Goal: Task Accomplishment & Management: Manage account settings

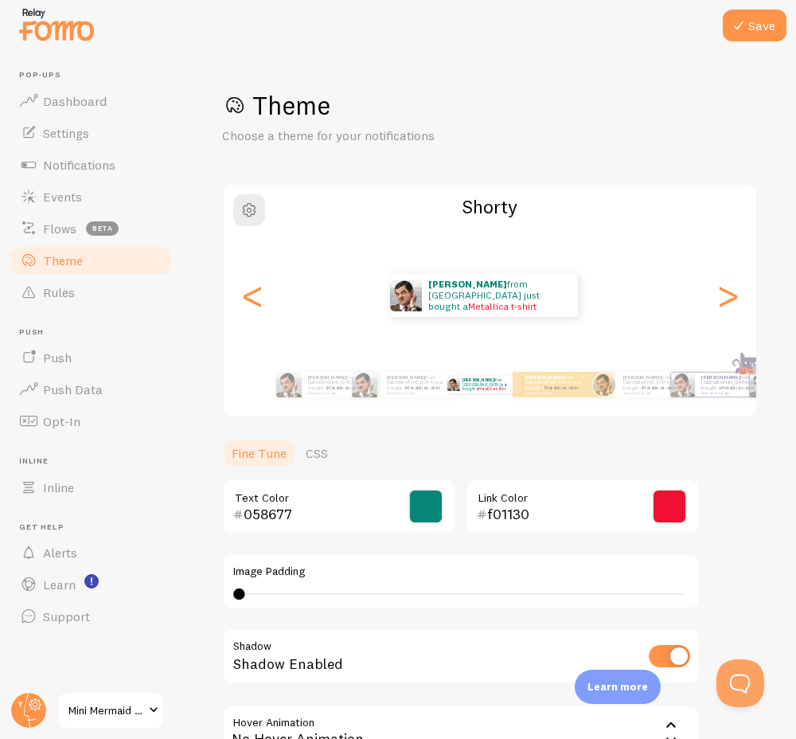
scroll to position [181, 0]
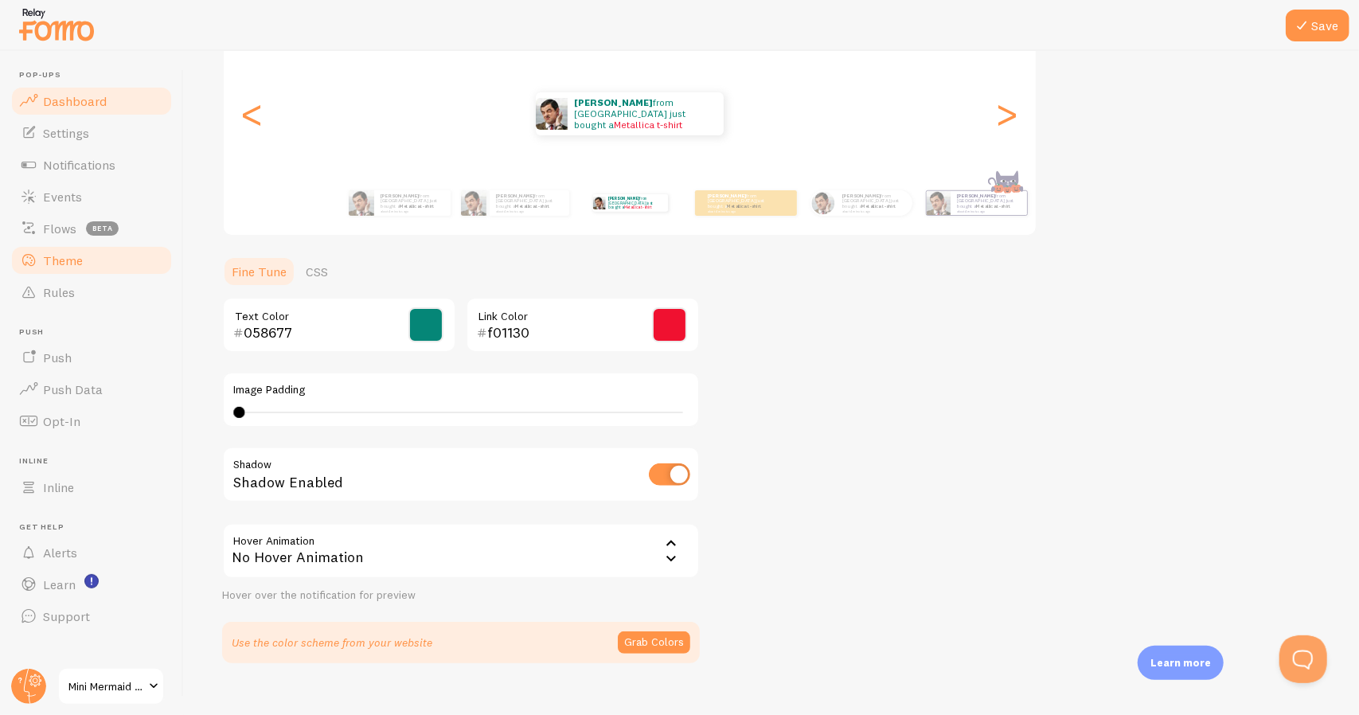
click at [81, 107] on span "Dashboard" at bounding box center [75, 101] width 64 height 16
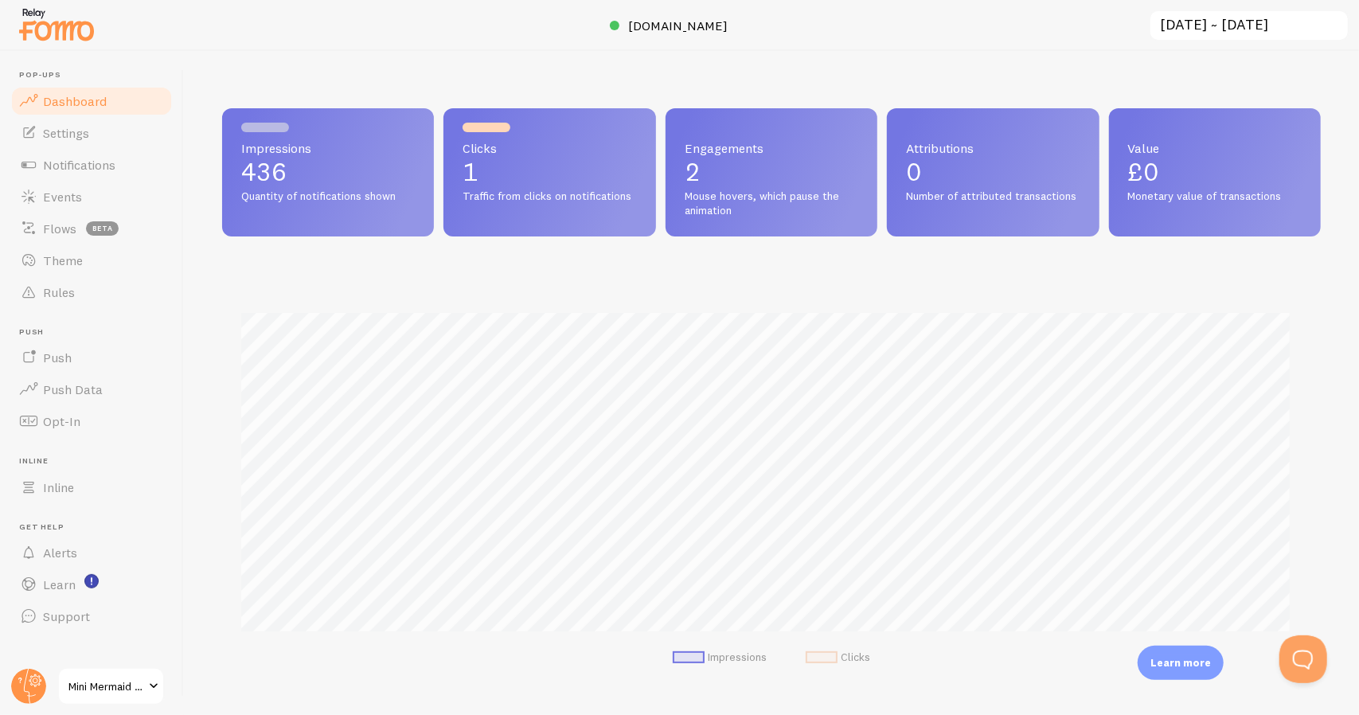
scroll to position [419, 1086]
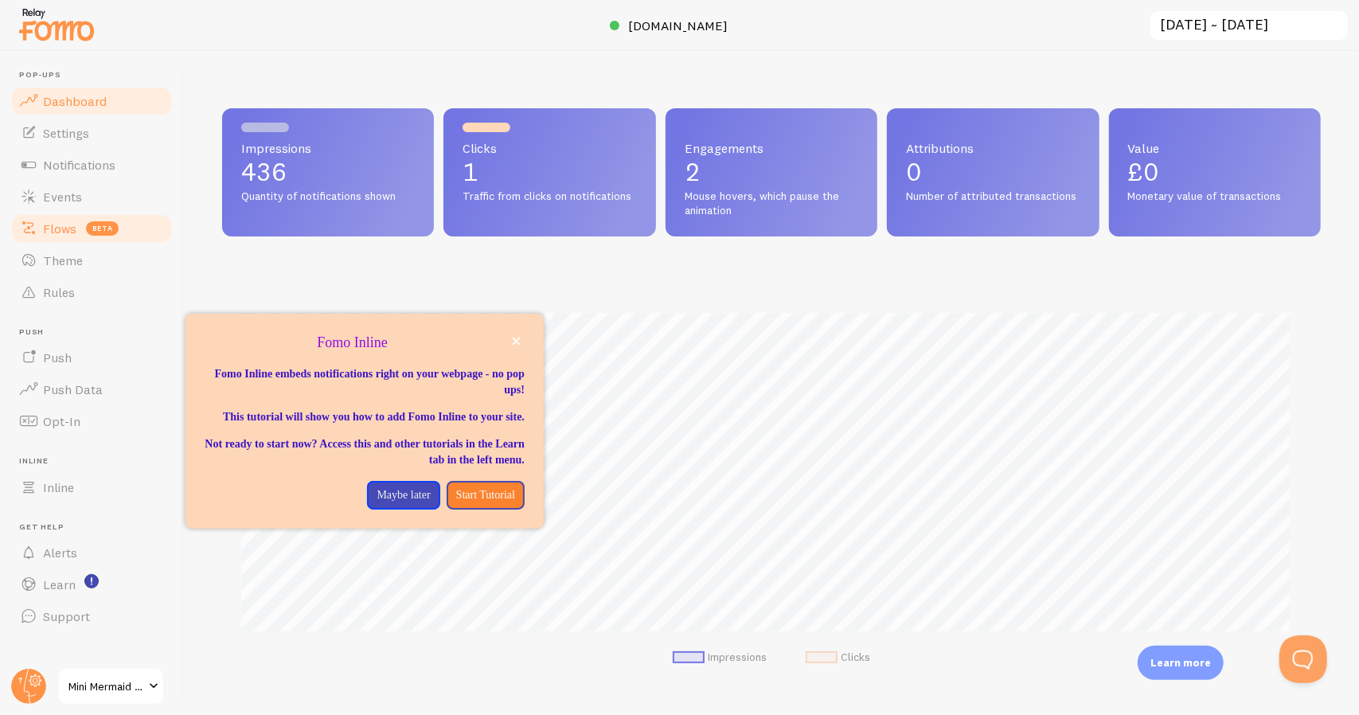
click at [56, 232] on span "Flows" at bounding box center [59, 228] width 33 height 16
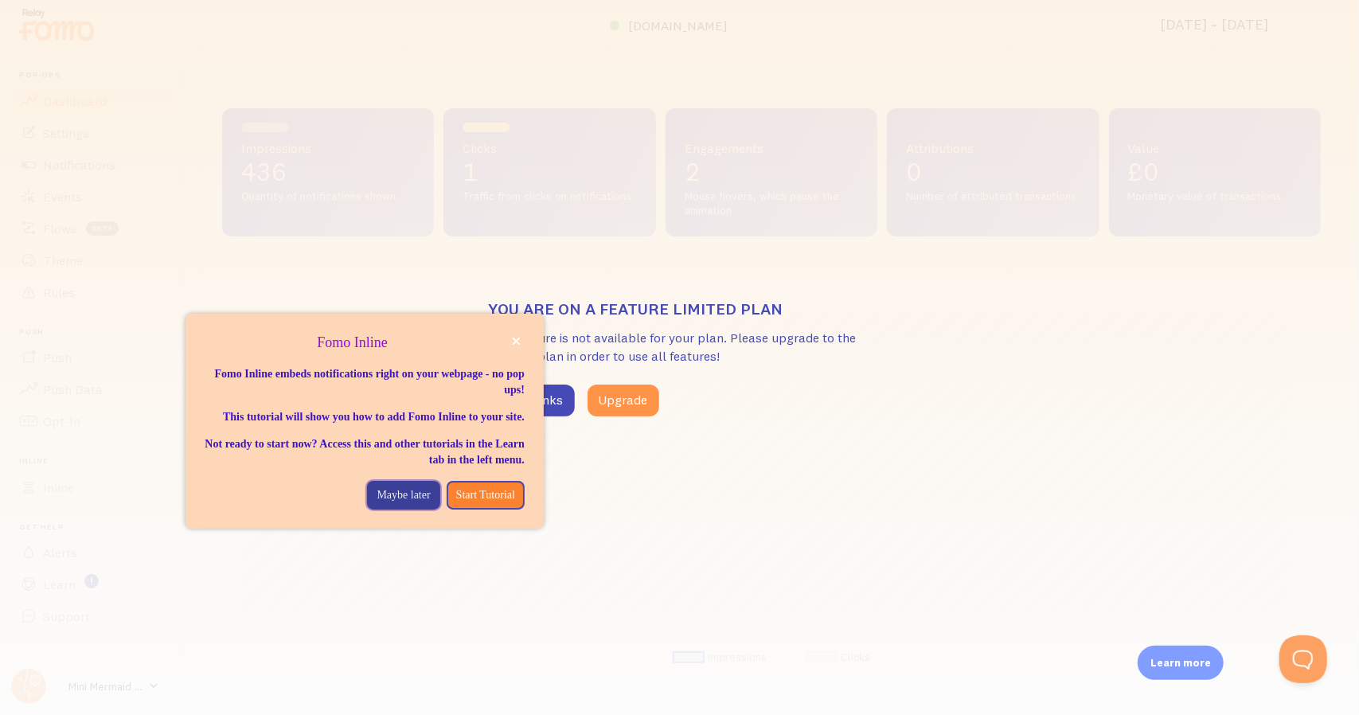
click at [395, 503] on p "Maybe later" at bounding box center [402, 495] width 53 height 16
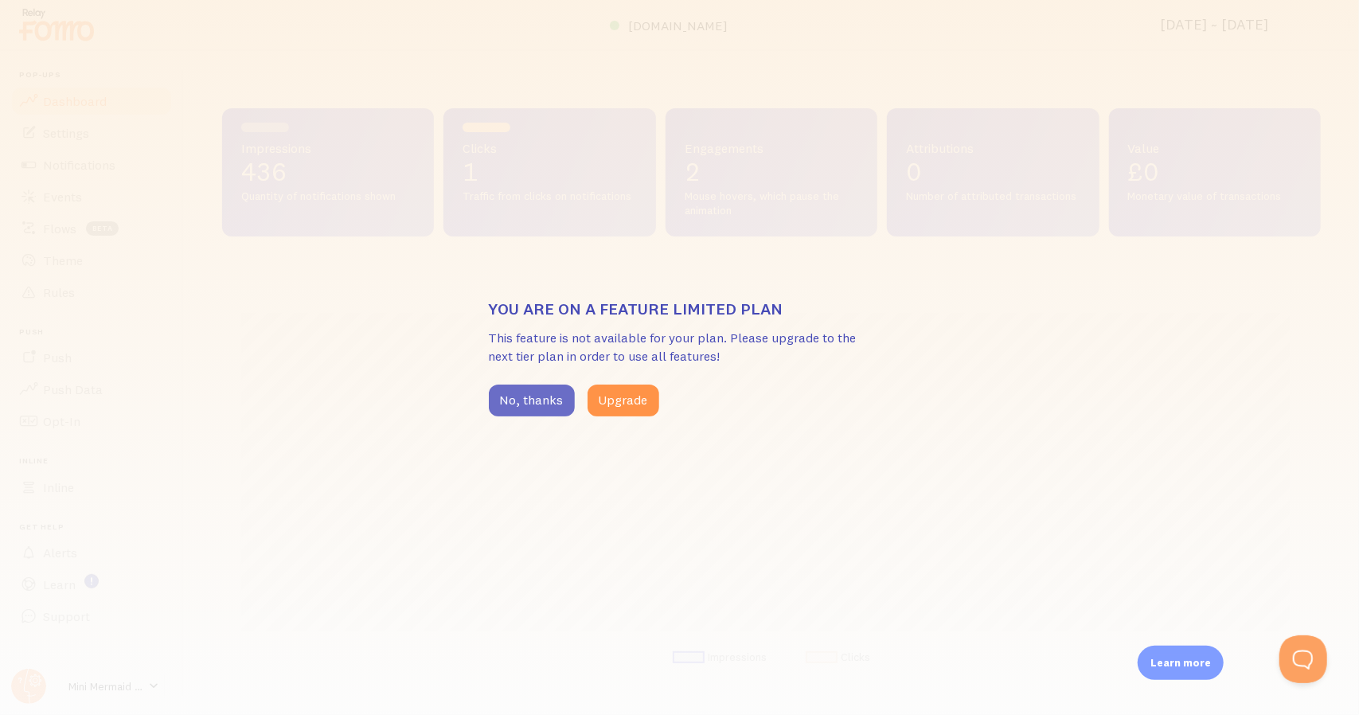
click at [529, 404] on button "No, thanks" at bounding box center [532, 400] width 86 height 32
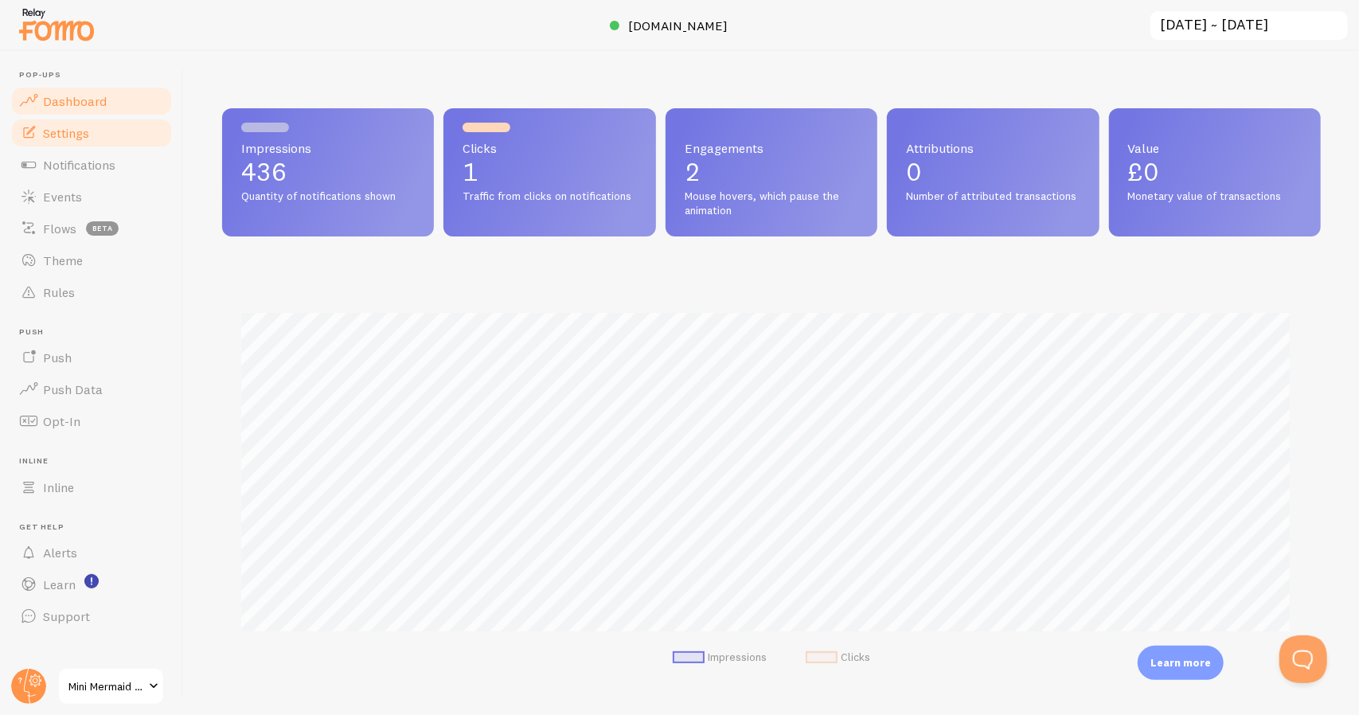
click at [75, 133] on span "Settings" at bounding box center [66, 133] width 46 height 16
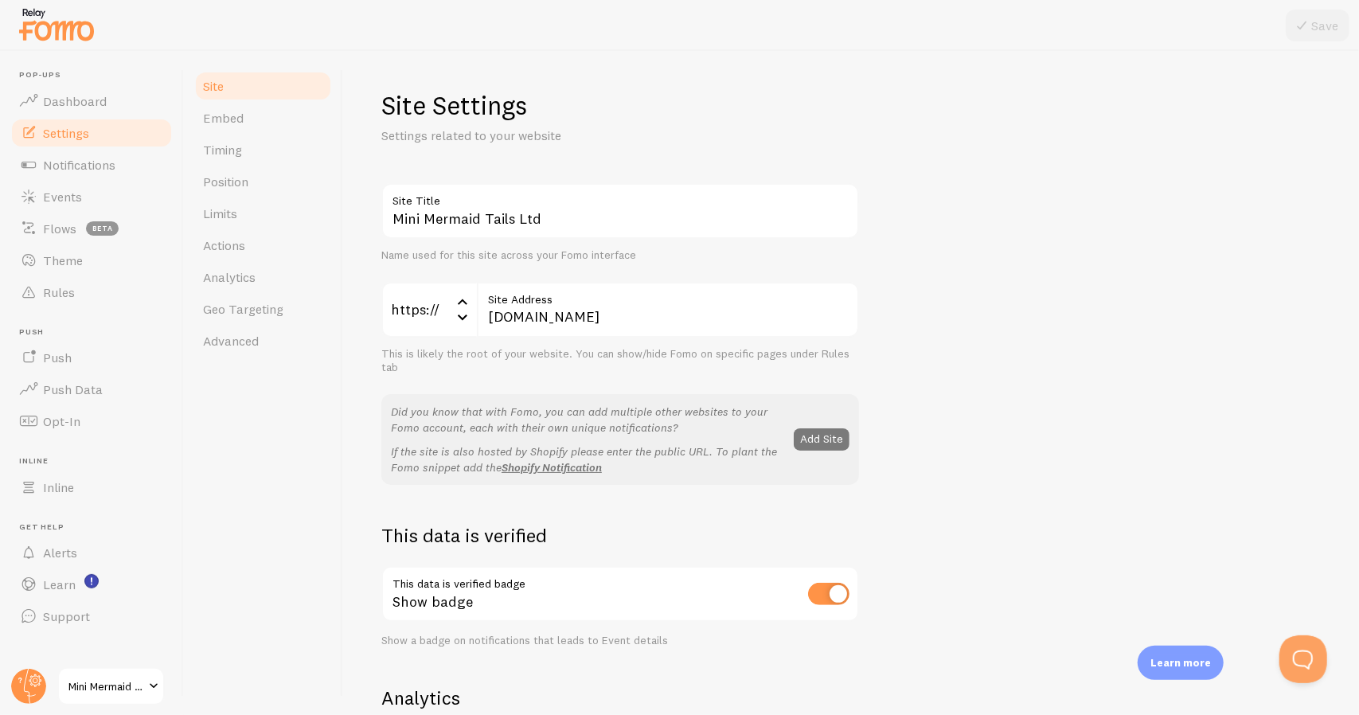
click at [795, 440] on button "Add Site" at bounding box center [822, 439] width 56 height 22
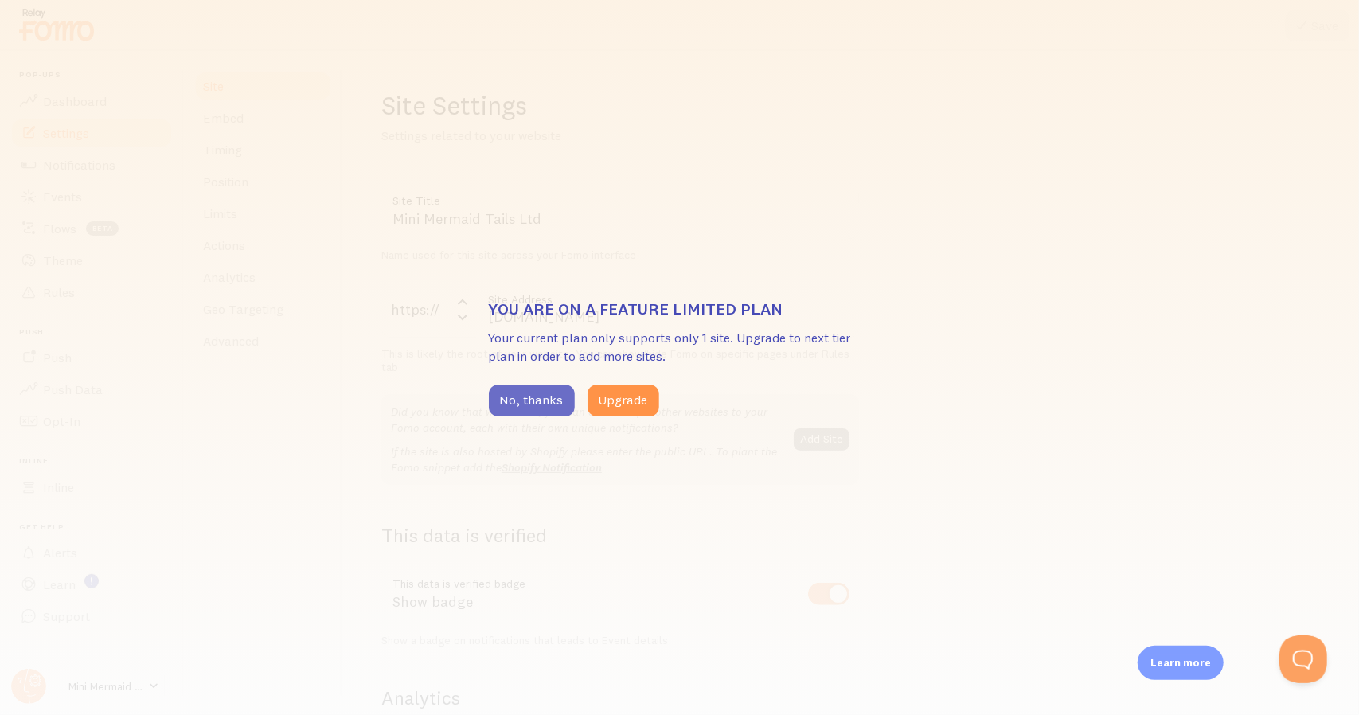
click at [529, 408] on button "No, thanks" at bounding box center [532, 400] width 86 height 32
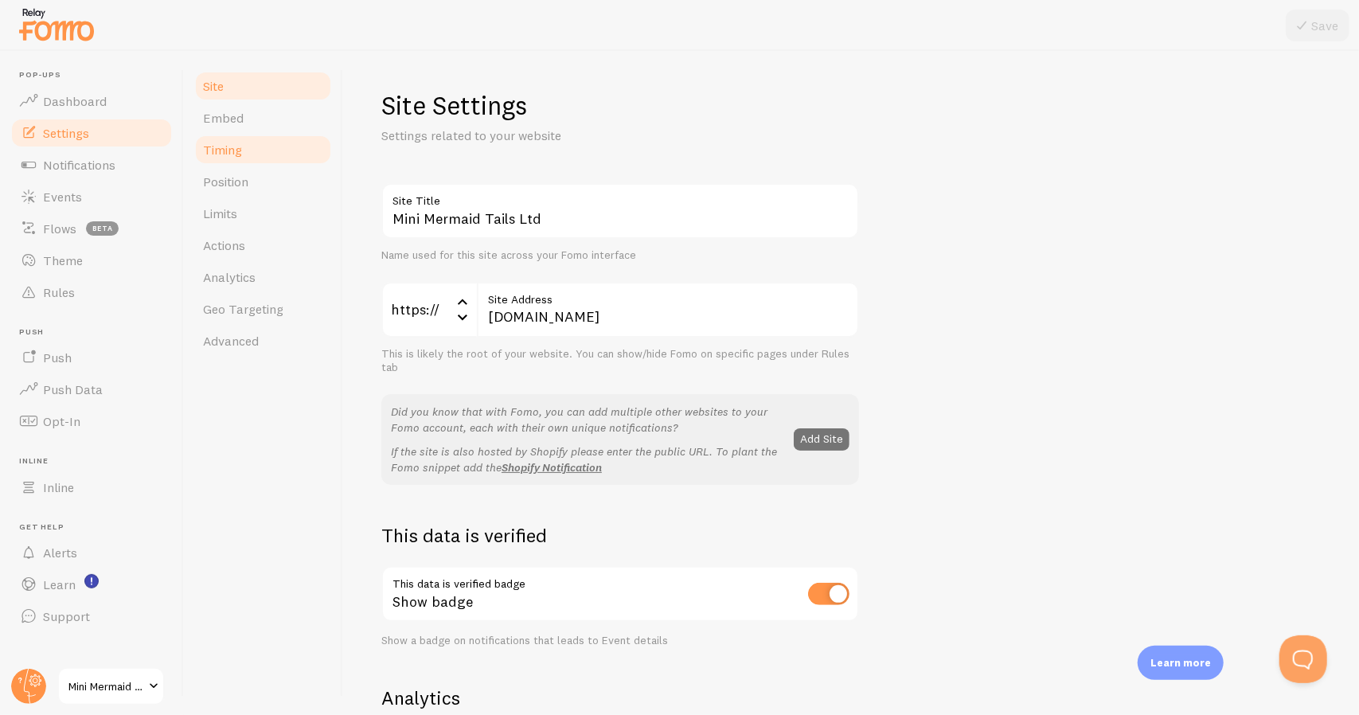
click at [244, 154] on link "Timing" at bounding box center [262, 150] width 139 height 32
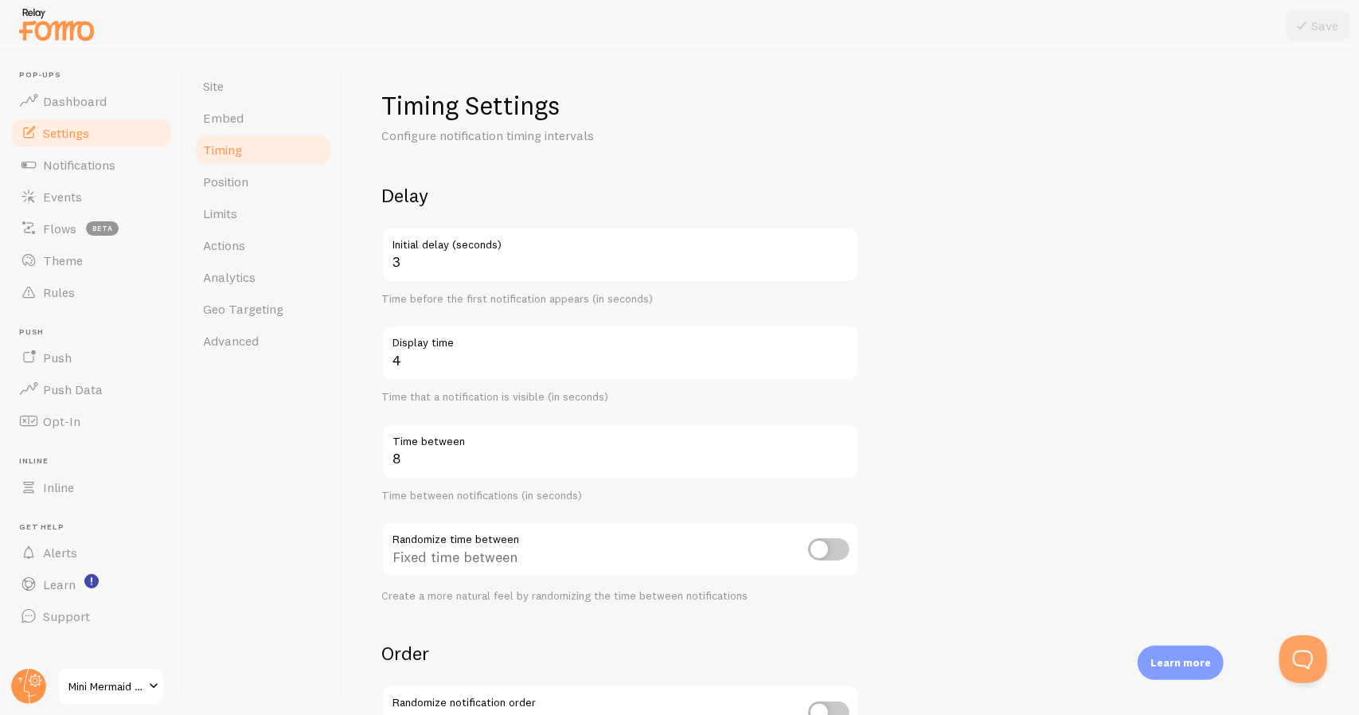
click at [795, 554] on input "checkbox" at bounding box center [828, 549] width 41 height 22
checkbox input "true"
click at [795, 28] on button "Save" at bounding box center [1317, 26] width 64 height 32
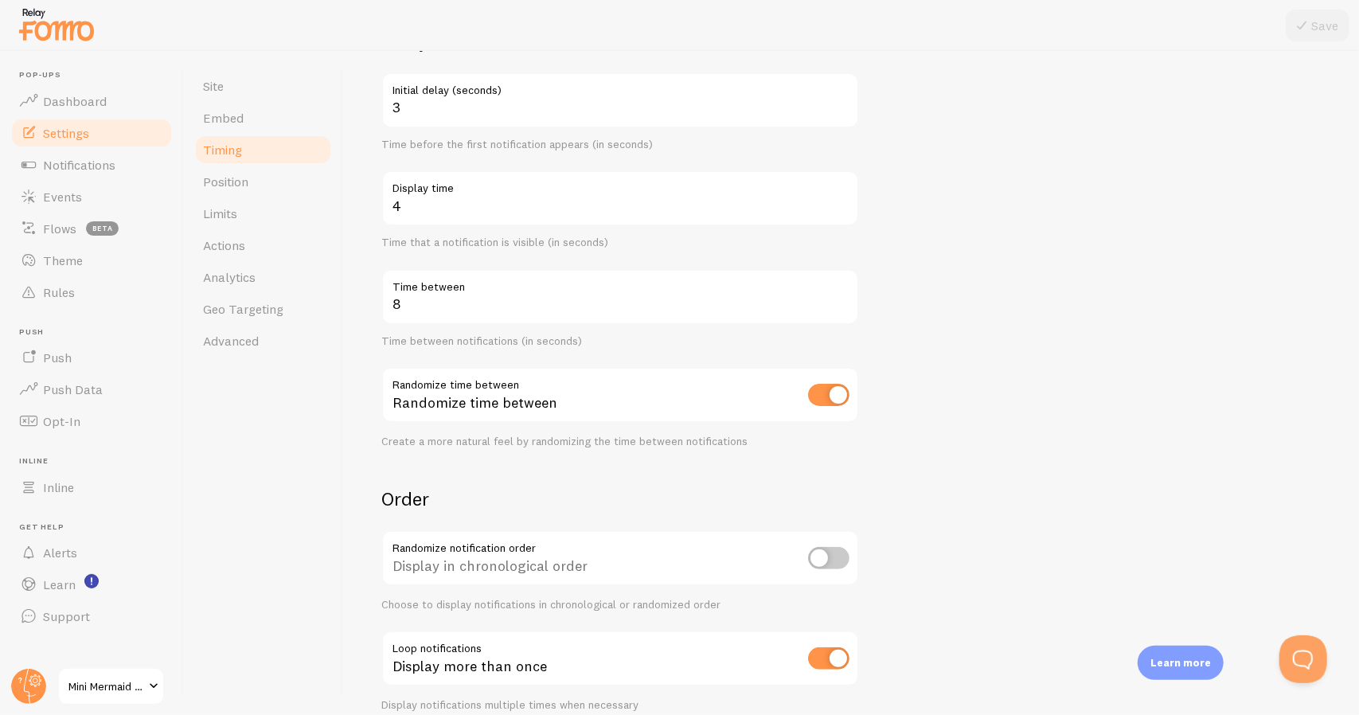
scroll to position [228, 0]
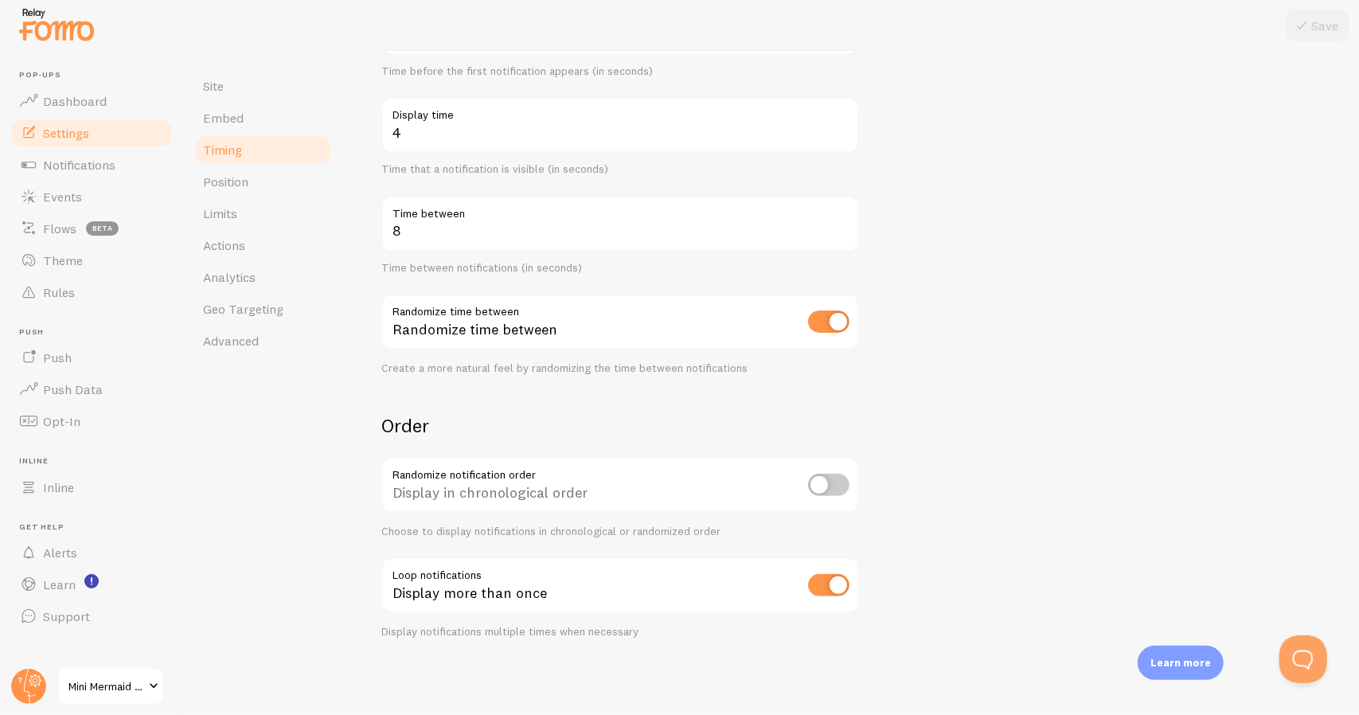
click at [795, 484] on input "checkbox" at bounding box center [828, 485] width 41 height 22
checkbox input "true"
click at [795, 587] on input "checkbox" at bounding box center [828, 585] width 41 height 22
click at [795, 580] on input "checkbox" at bounding box center [828, 585] width 41 height 22
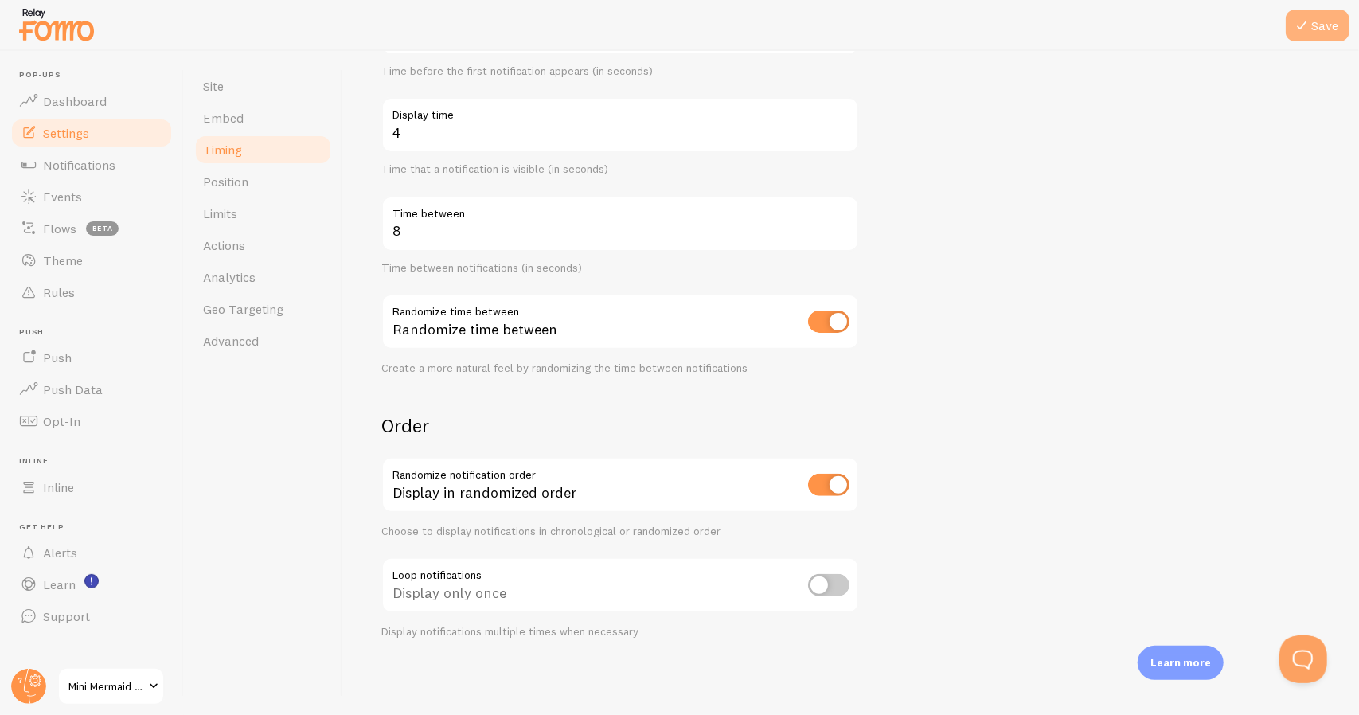
click at [795, 21] on button "Save" at bounding box center [1317, 26] width 64 height 32
click at [795, 589] on input "checkbox" at bounding box center [828, 585] width 41 height 22
checkbox input "true"
click at [795, 30] on button "Save" at bounding box center [1317, 26] width 64 height 32
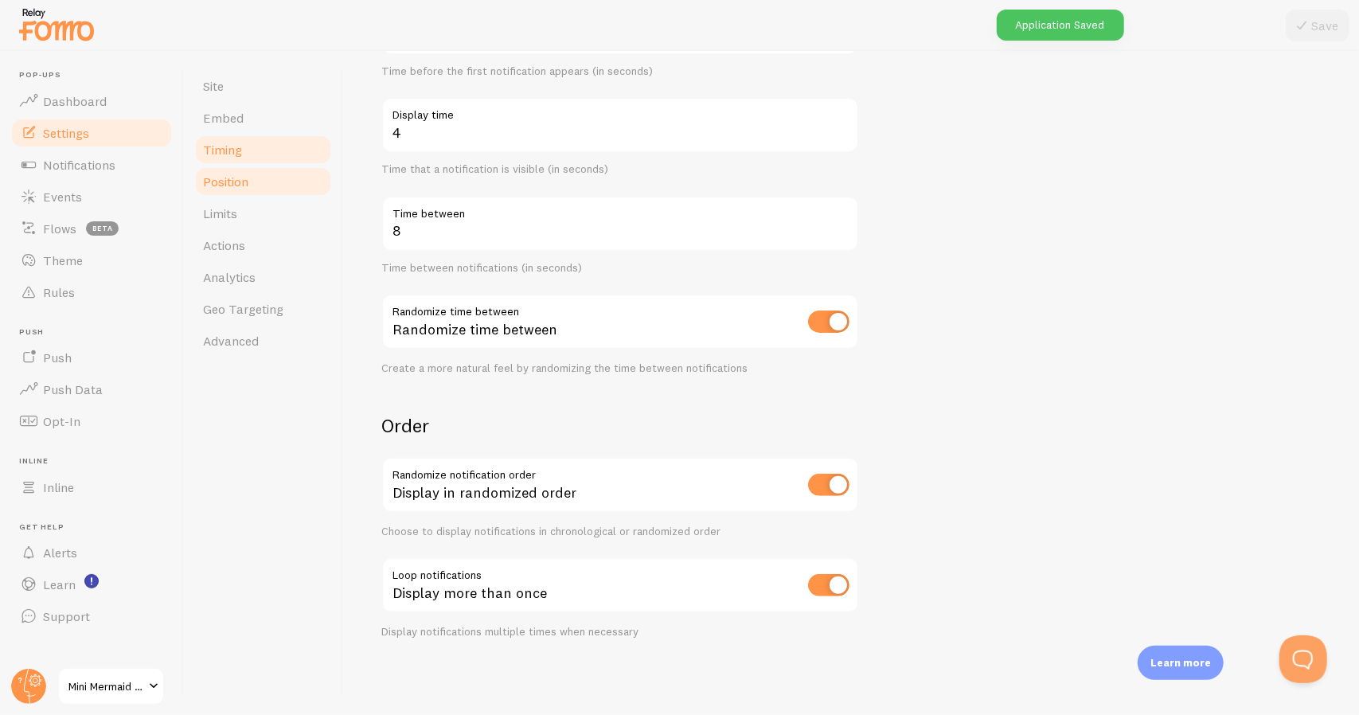
click at [236, 184] on span "Position" at bounding box center [225, 182] width 45 height 16
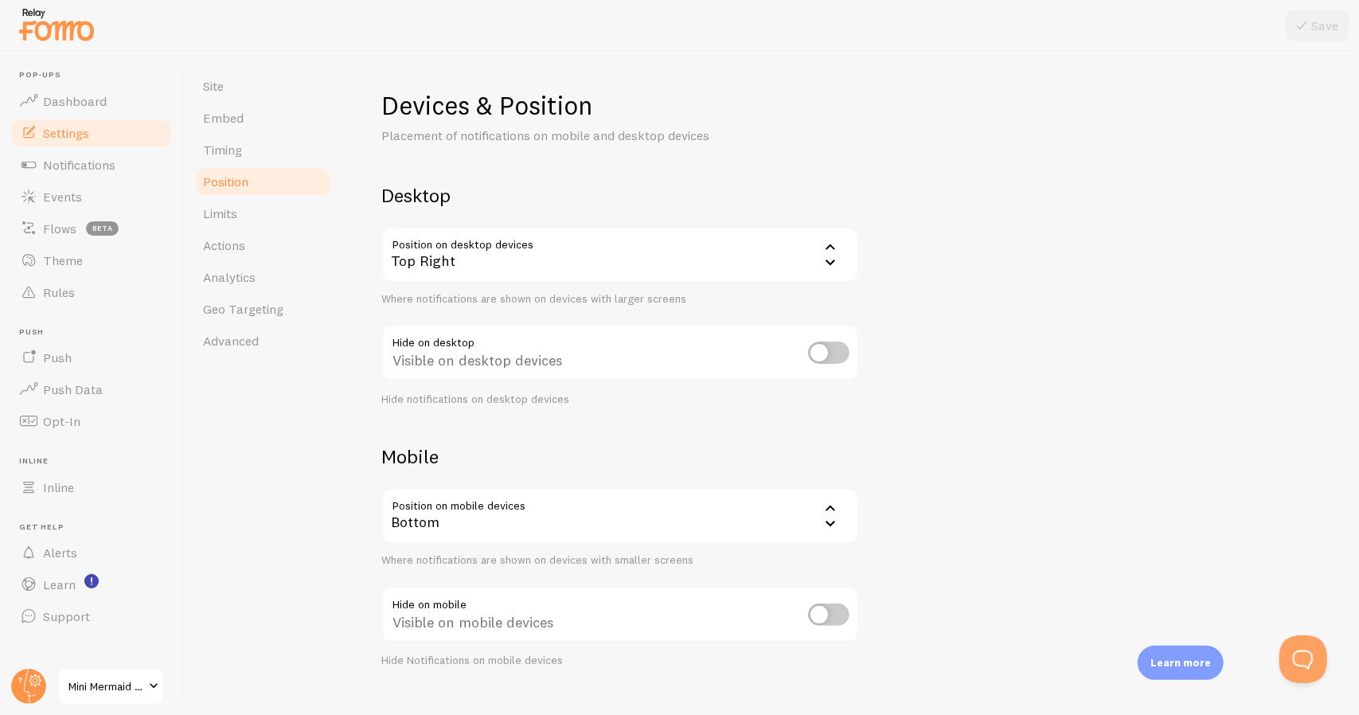
click at [795, 354] on input "checkbox" at bounding box center [828, 352] width 41 height 22
checkbox input "false"
click at [224, 215] on span "Limits" at bounding box center [220, 213] width 34 height 16
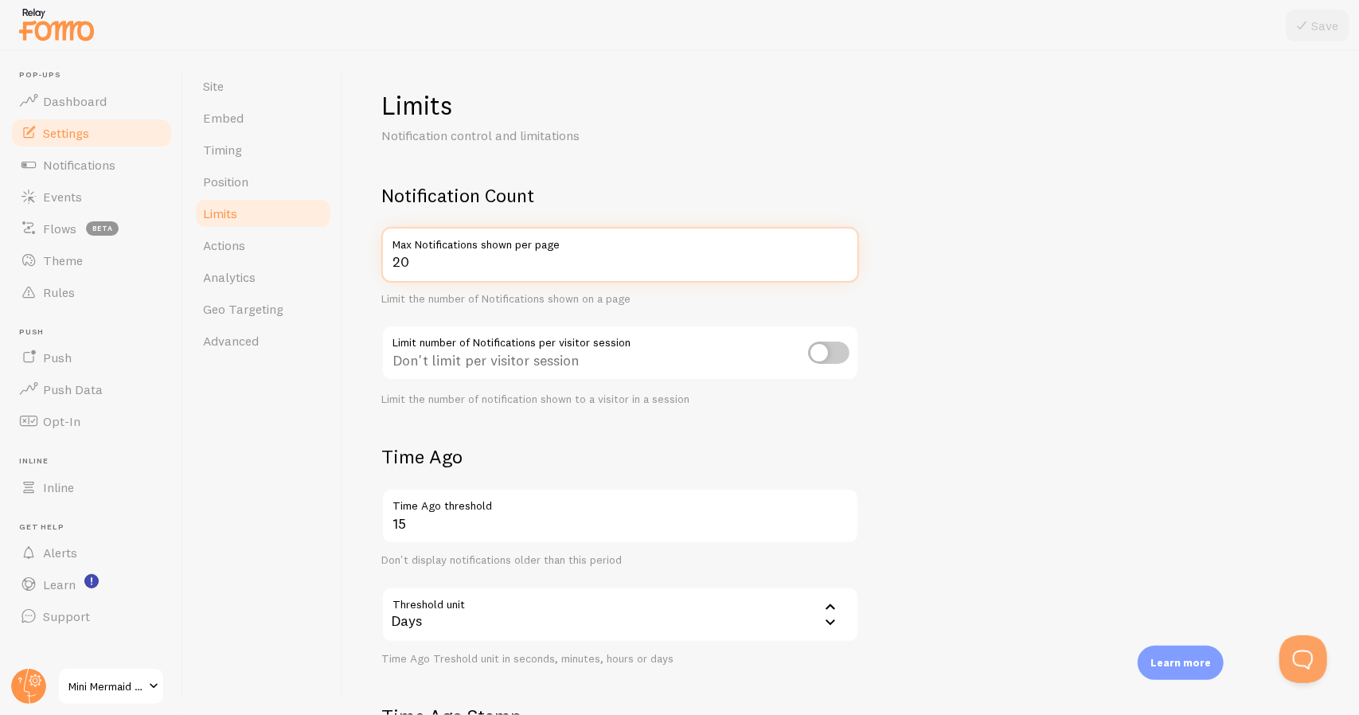
drag, startPoint x: 424, startPoint y: 266, endPoint x: 362, endPoint y: 265, distance: 62.1
click at [362, 265] on div "Limits Notification control and limitations Notification Count 20 Max Notificat…" at bounding box center [851, 383] width 1016 height 664
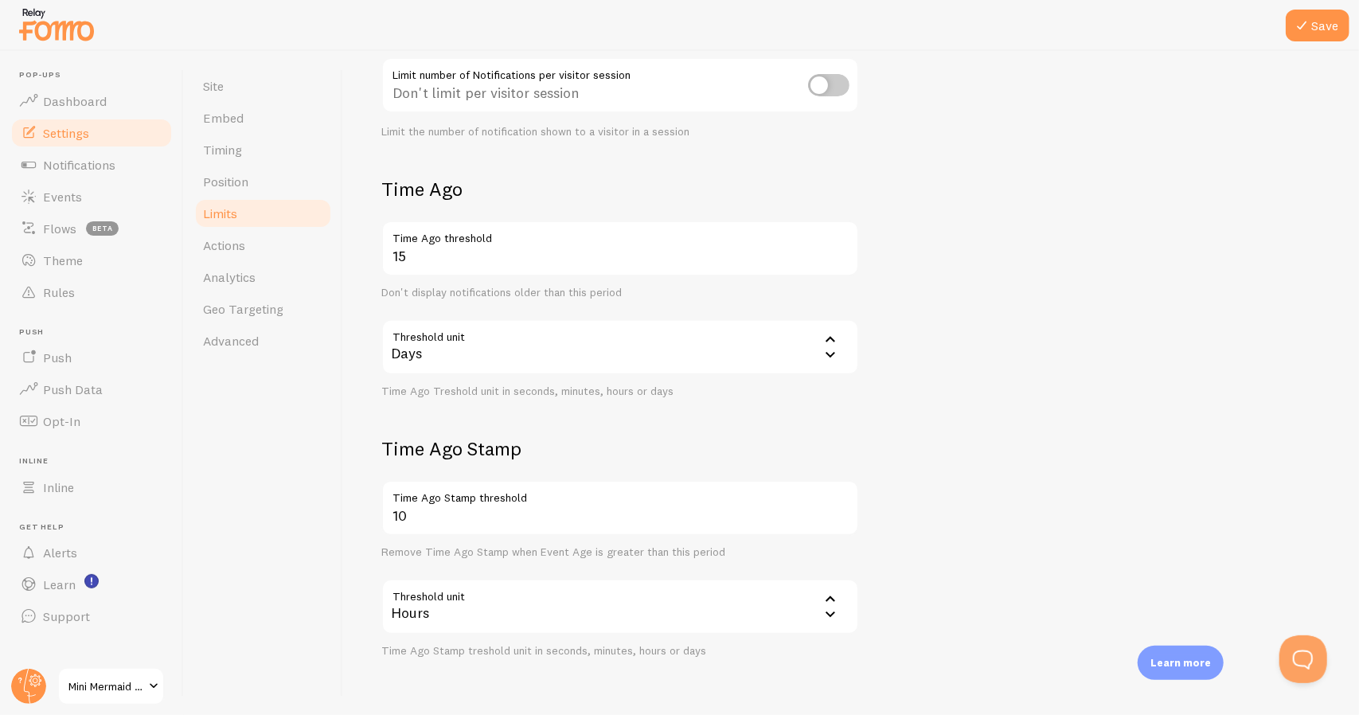
scroll to position [317, 0]
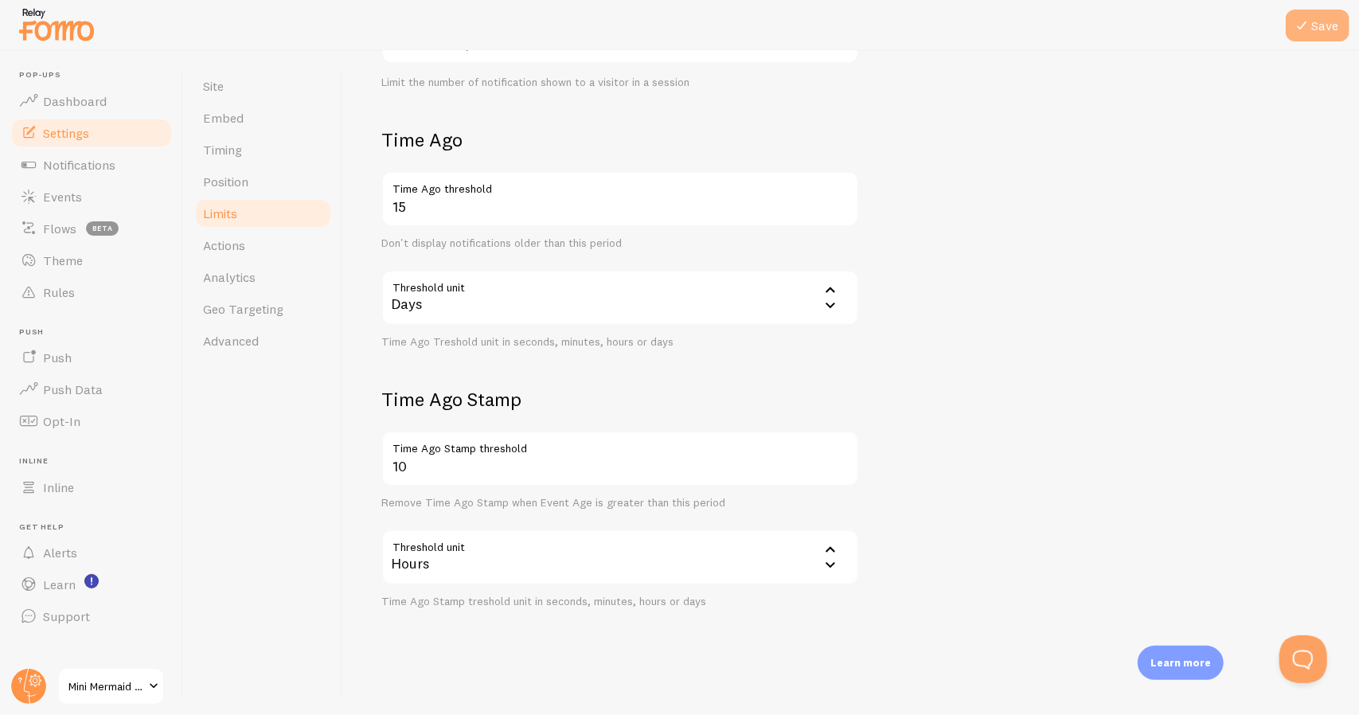
type input "10"
click at [795, 20] on button "Save" at bounding box center [1317, 26] width 64 height 32
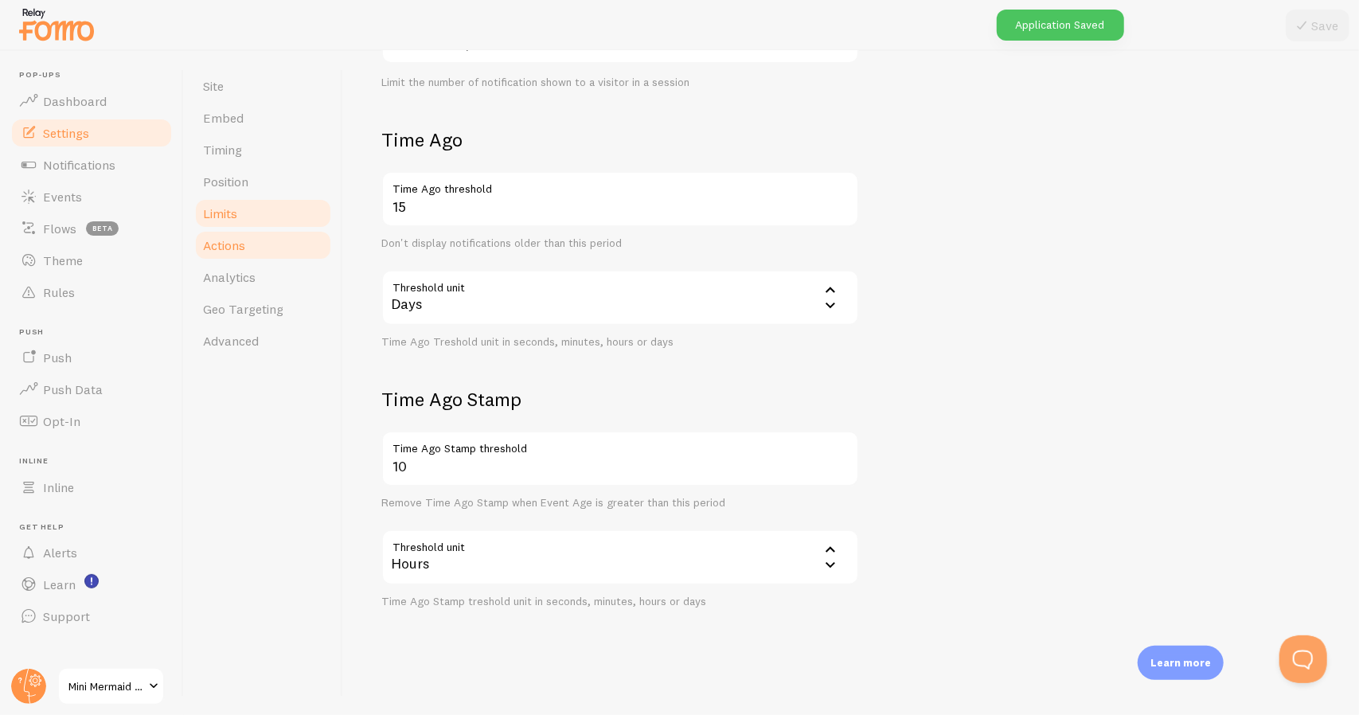
click at [234, 250] on span "Actions" at bounding box center [224, 245] width 42 height 16
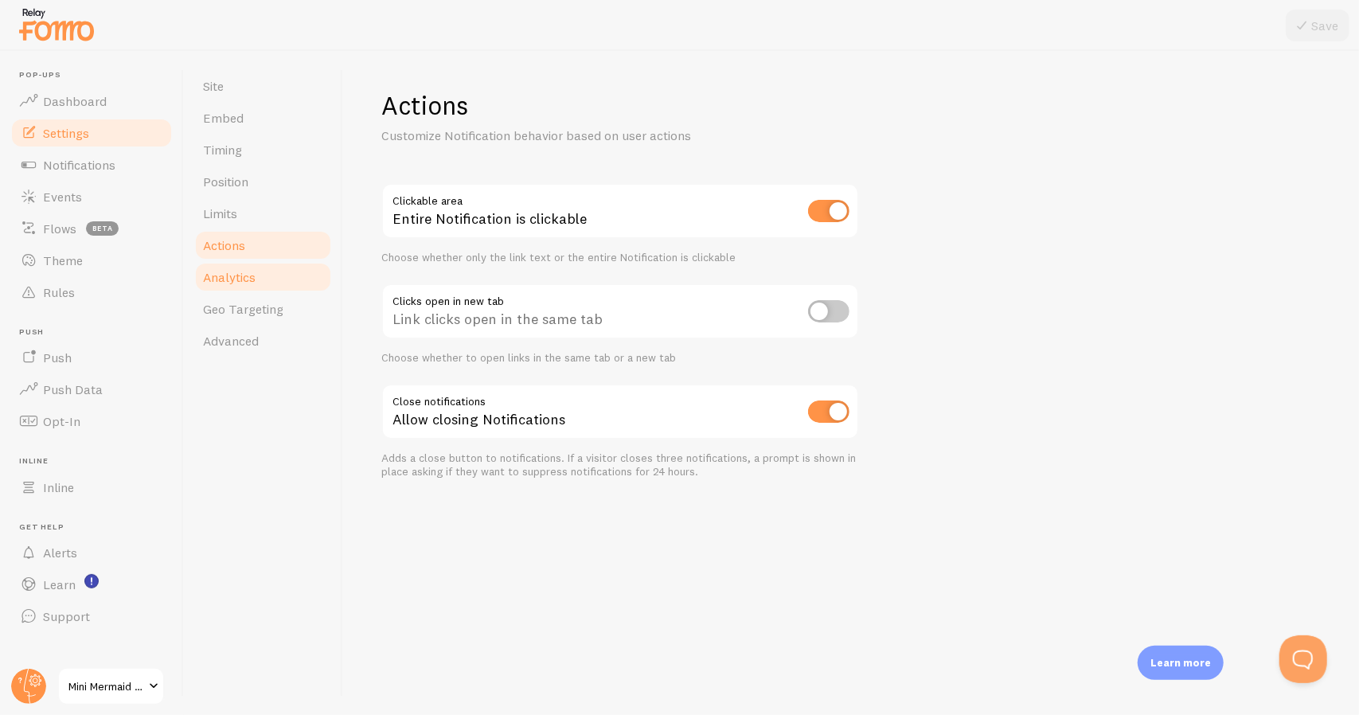
click at [218, 286] on link "Analytics" at bounding box center [262, 277] width 139 height 32
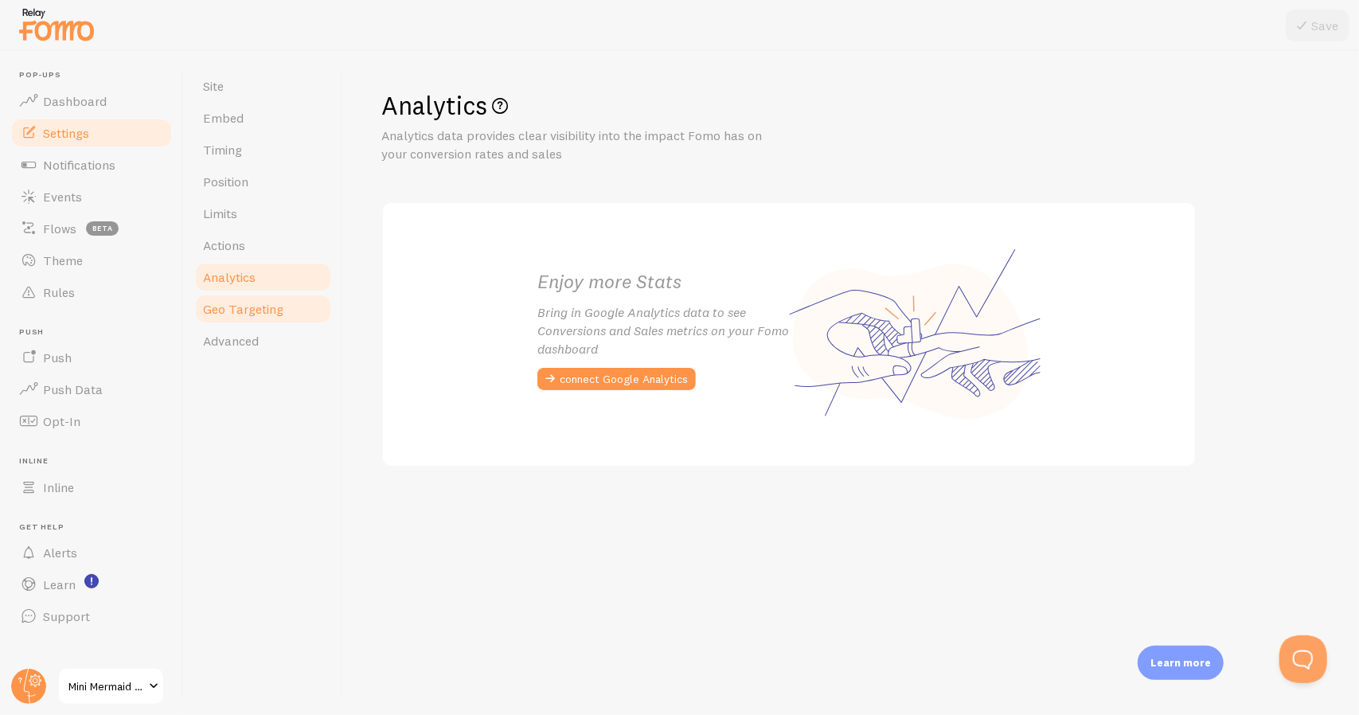
click at [248, 314] on span "Geo Targeting" at bounding box center [243, 309] width 80 height 16
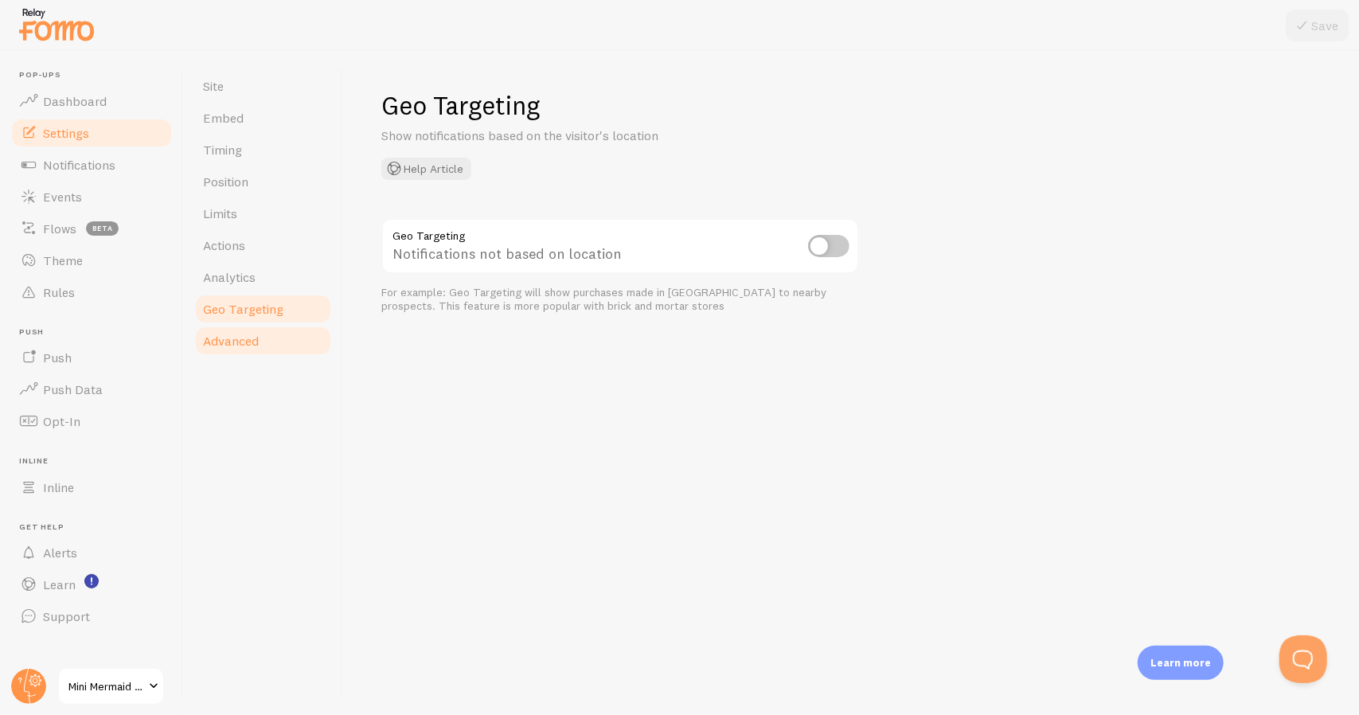
click at [245, 343] on span "Advanced" at bounding box center [231, 341] width 56 height 16
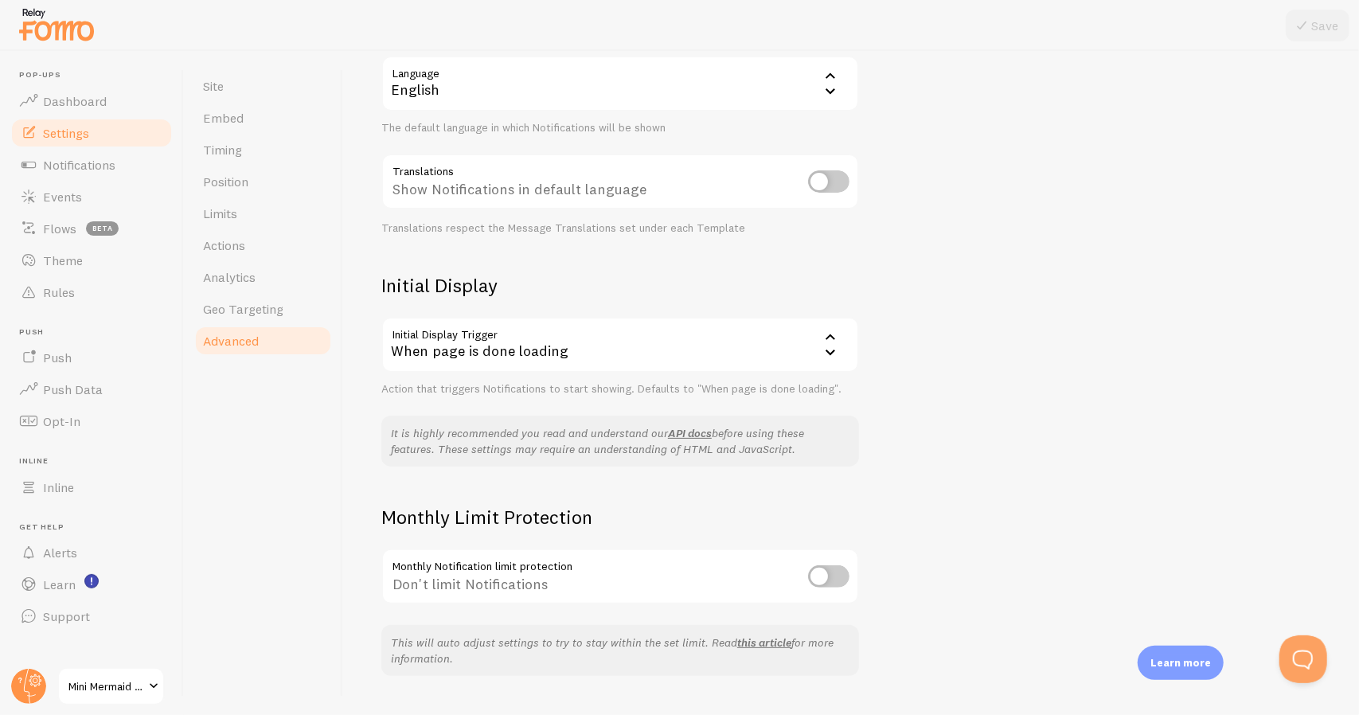
scroll to position [209, 0]
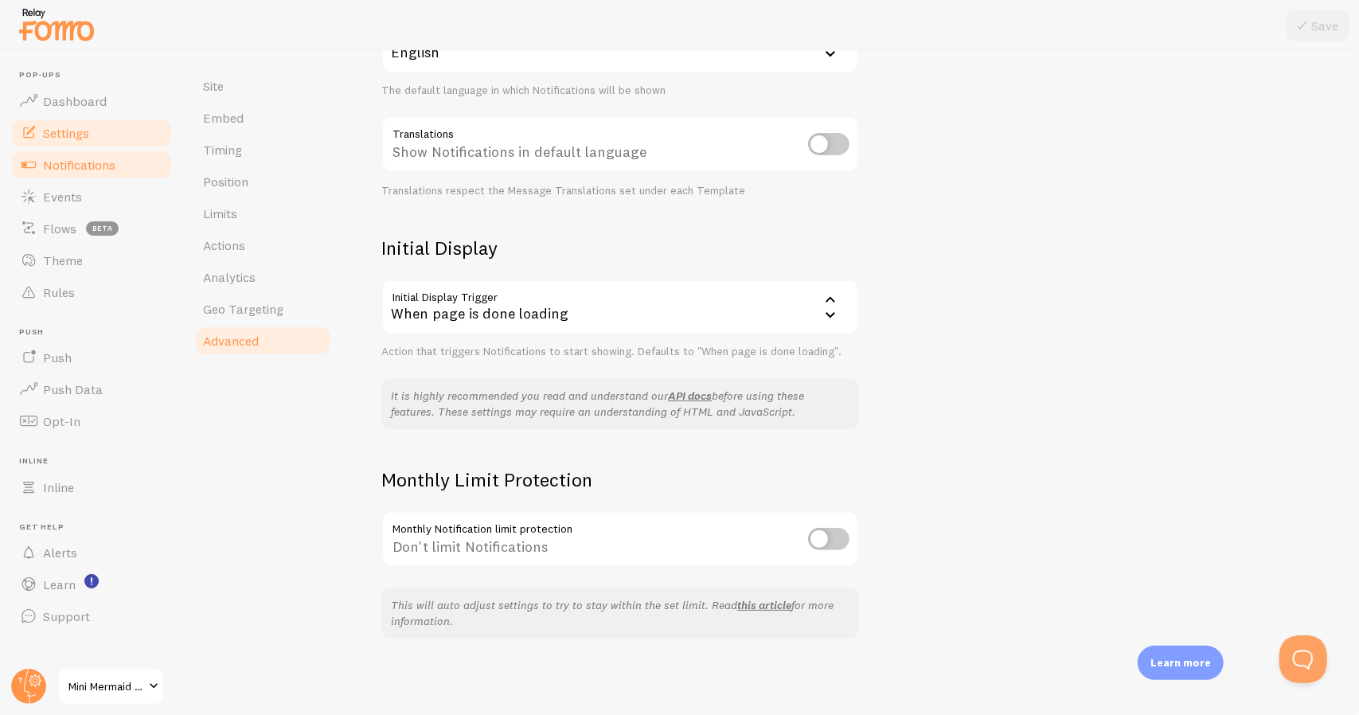
click at [105, 166] on span "Notifications" at bounding box center [79, 165] width 72 height 16
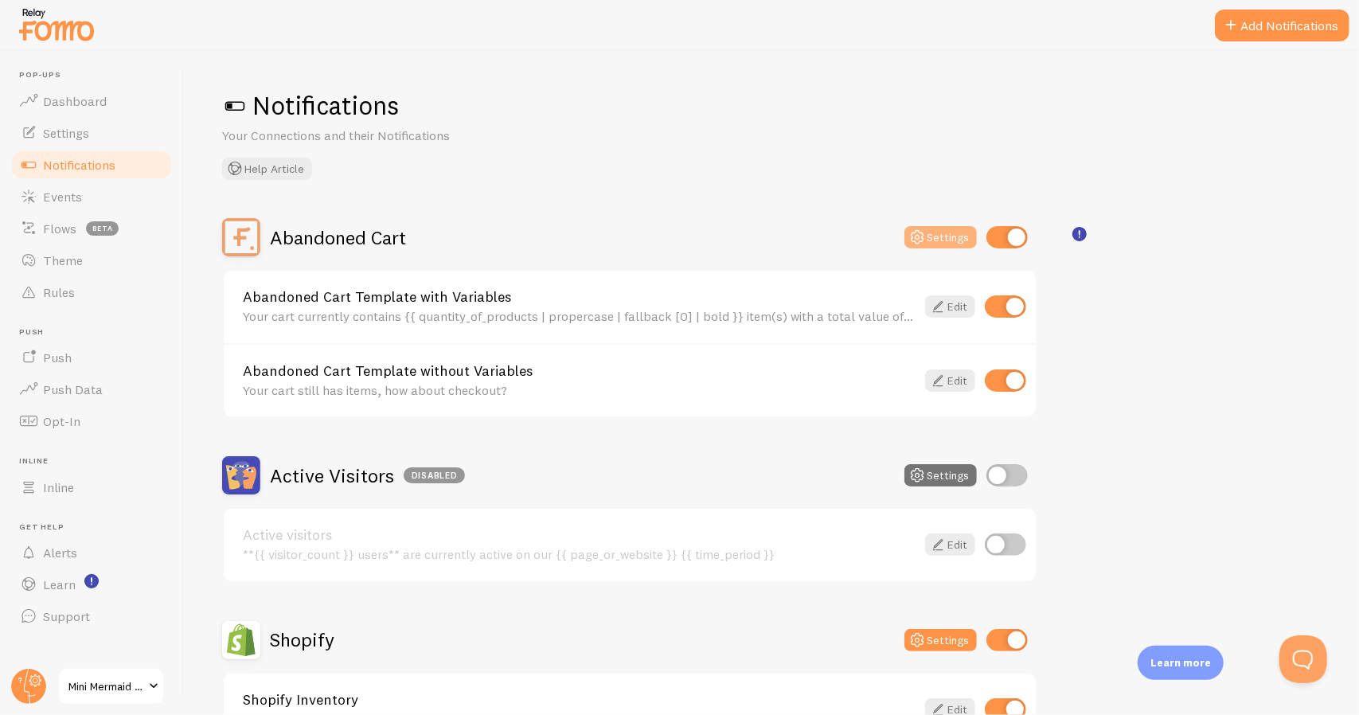
click at [795, 234] on button "Settings" at bounding box center [940, 237] width 72 height 22
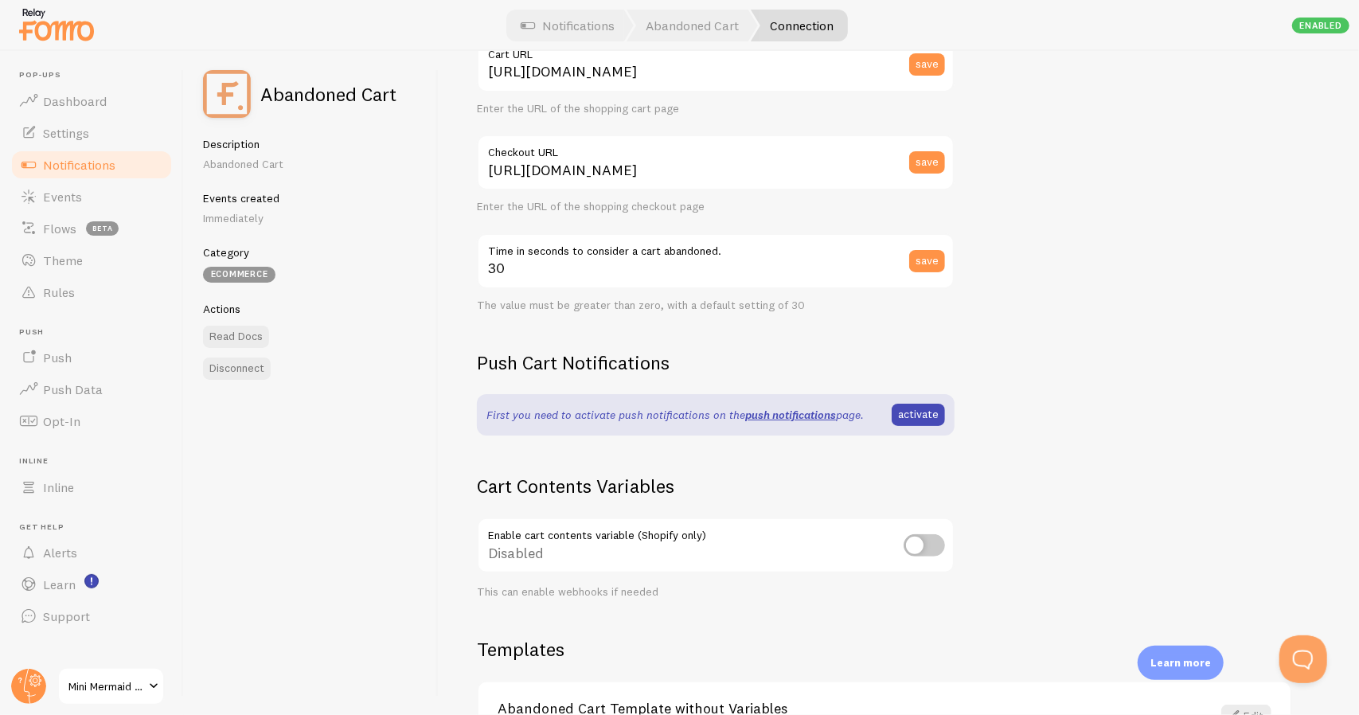
scroll to position [197, 0]
click at [795, 415] on link "activate" at bounding box center [917, 414] width 53 height 22
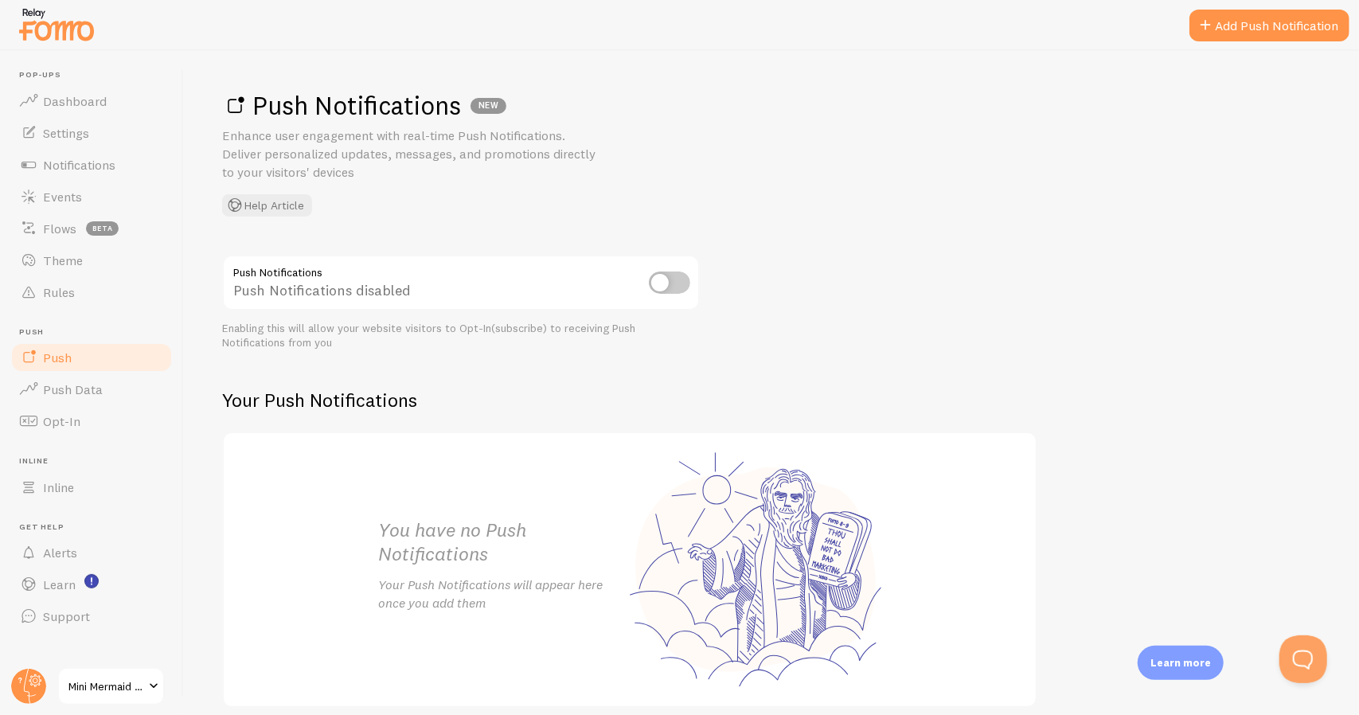
click at [670, 282] on input "checkbox" at bounding box center [669, 282] width 41 height 22
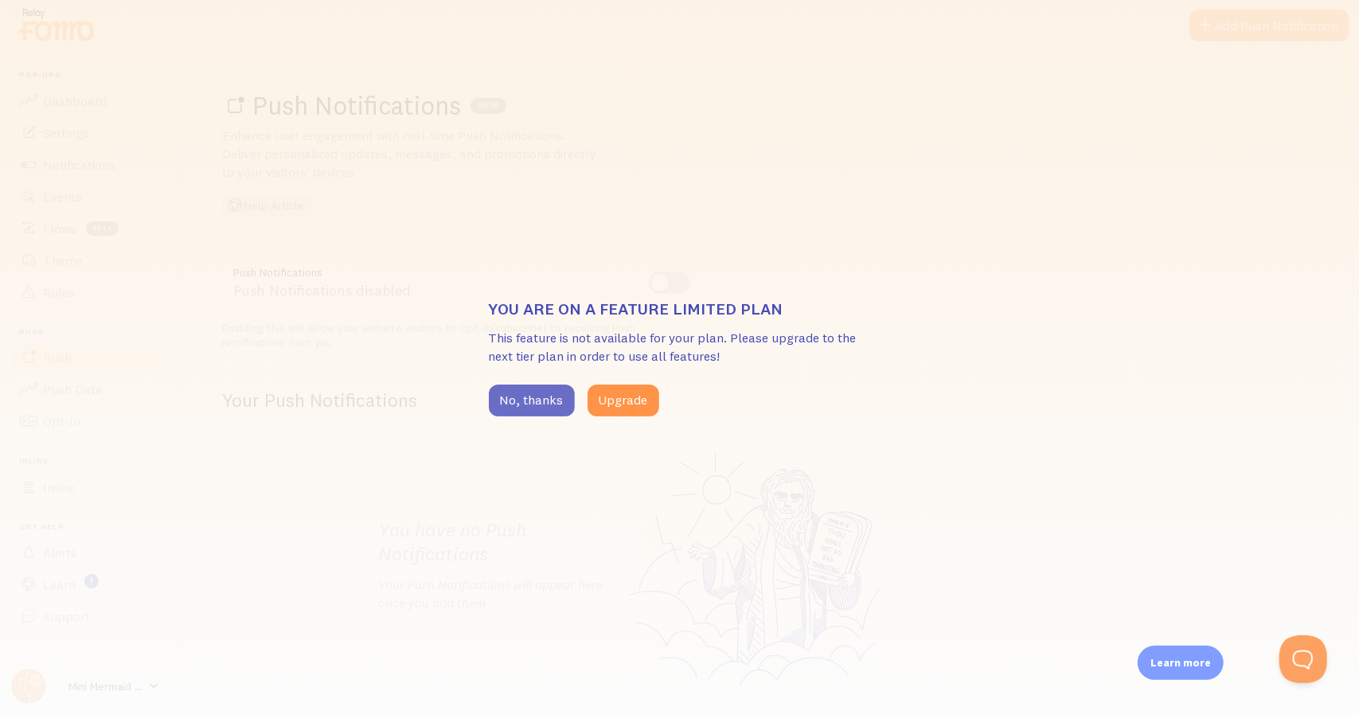
click at [547, 409] on button "No, thanks" at bounding box center [532, 400] width 86 height 32
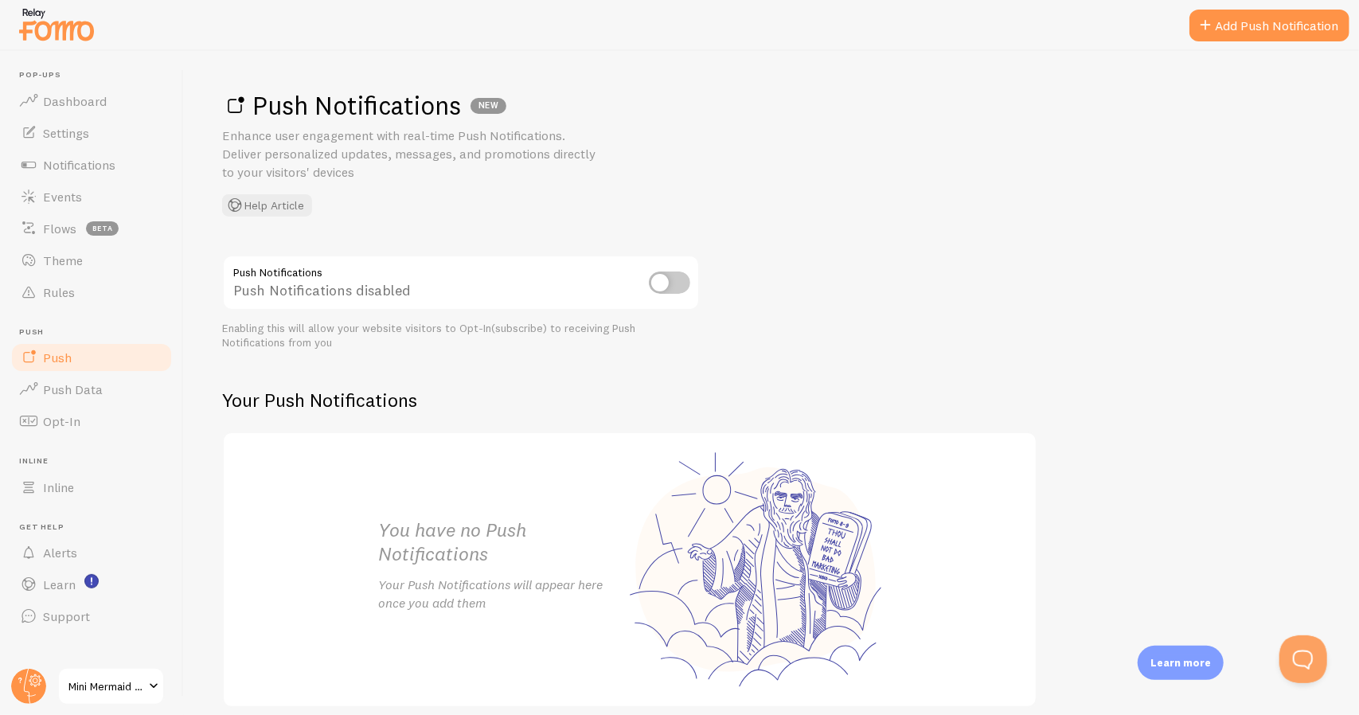
scroll to position [68, 0]
